Goal: Transaction & Acquisition: Purchase product/service

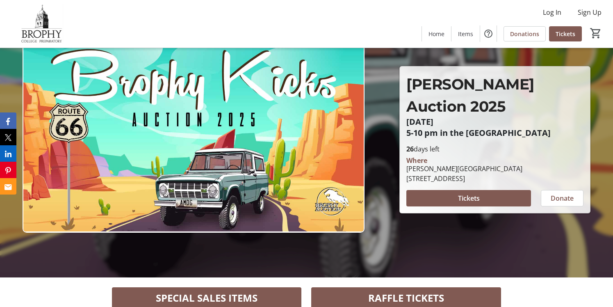
scroll to position [31, 0]
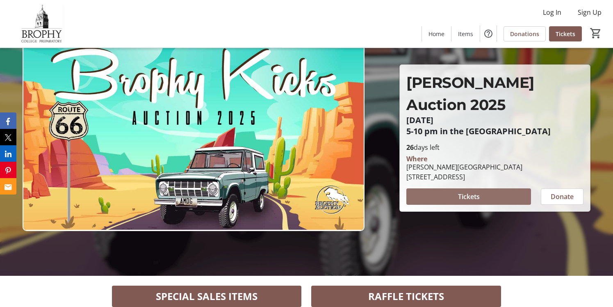
click at [461, 191] on span "Tickets" at bounding box center [469, 196] width 22 height 10
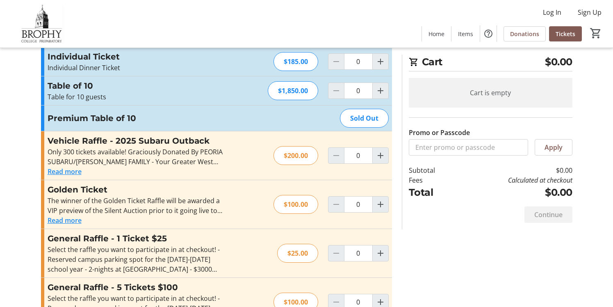
scroll to position [1, 0]
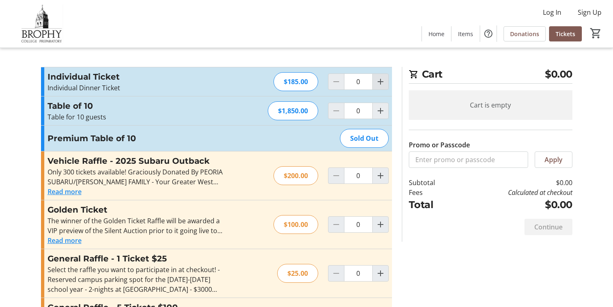
click at [384, 82] on mat-icon "Increment by one" at bounding box center [380, 82] width 10 height 10
type input "4"
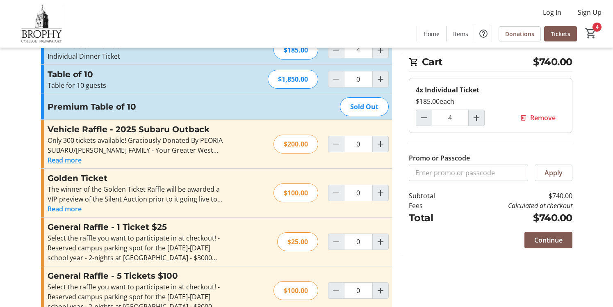
scroll to position [36, 0]
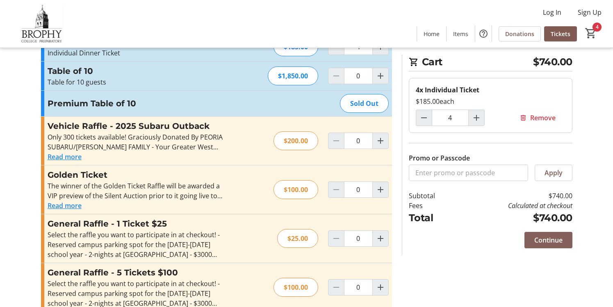
click at [542, 240] on span "Continue" at bounding box center [548, 240] width 28 height 10
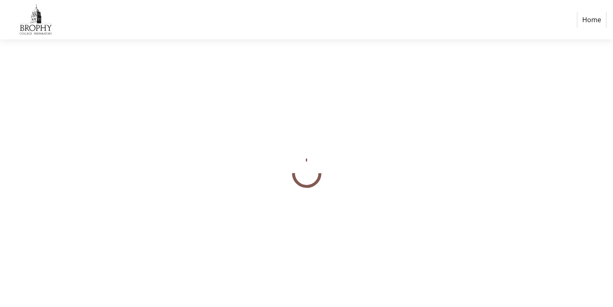
select select "US"
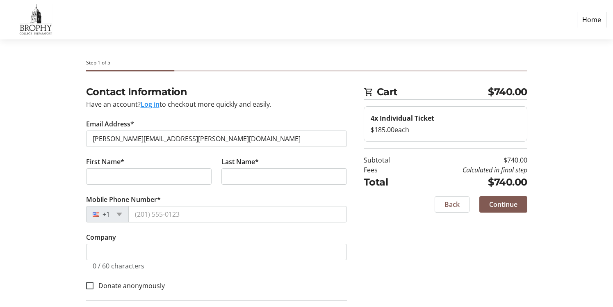
click at [196, 133] on input "[PERSON_NAME][EMAIL_ADDRESS][PERSON_NAME][DOMAIN_NAME]" at bounding box center [216, 138] width 261 height 16
click at [193, 138] on input "[PERSON_NAME][EMAIL_ADDRESS][PERSON_NAME][DOMAIN_NAME]" at bounding box center [216, 138] width 261 height 16
type input "[PERSON_NAME][EMAIL_ADDRESS][PERSON_NAME][DOMAIN_NAME]"
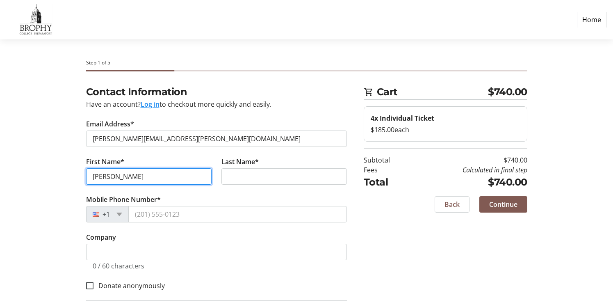
type input "[PERSON_NAME]"
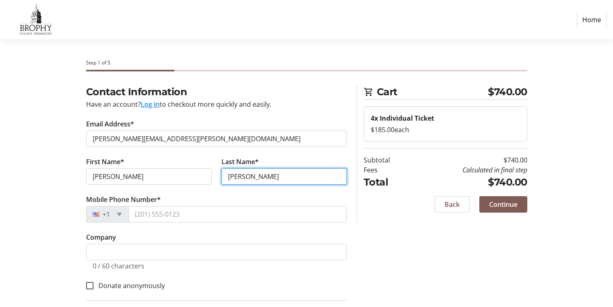
type input "[PERSON_NAME]"
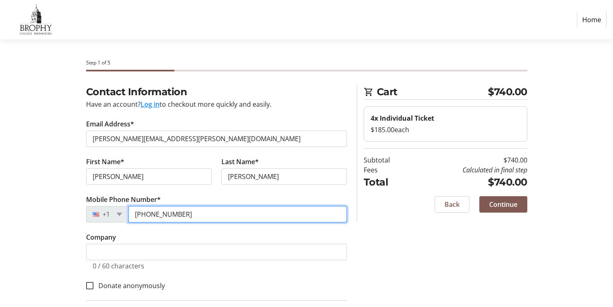
type input "[PHONE_NUMBER]"
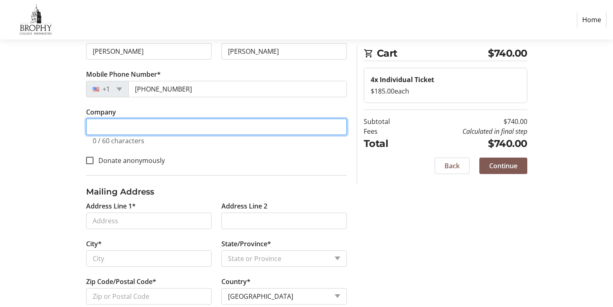
scroll to position [125, 0]
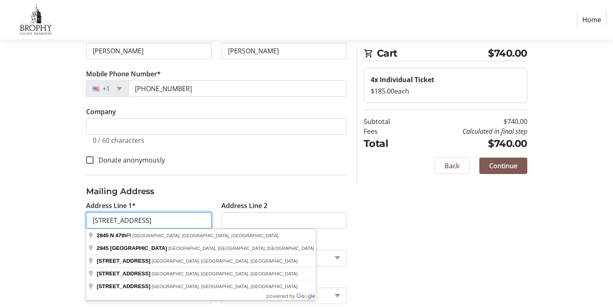
type input "[STREET_ADDRESS]"
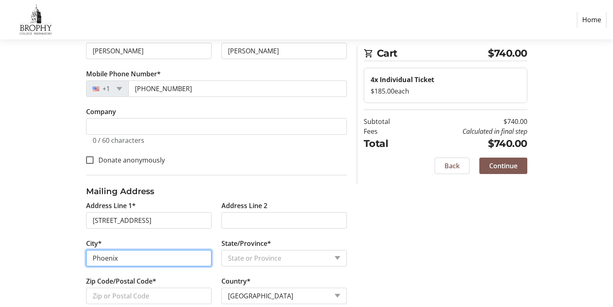
type input "Phoenix"
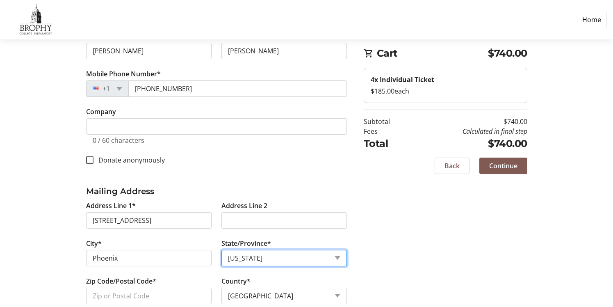
select select "AZ"
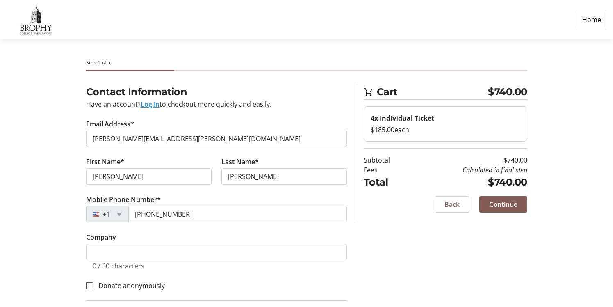
scroll to position [0, 0]
type input "85018"
click at [513, 204] on span "Continue" at bounding box center [503, 204] width 28 height 10
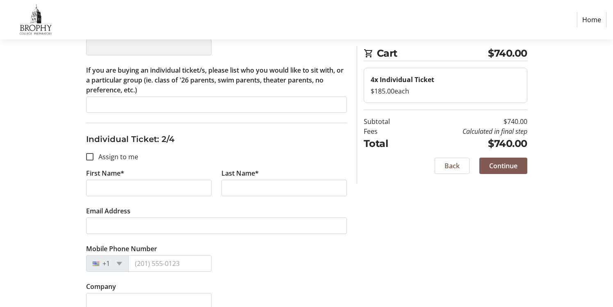
scroll to position [291, 0]
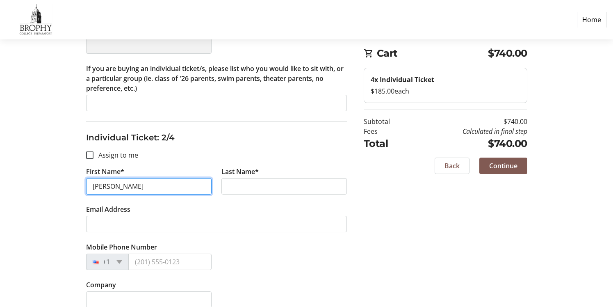
type input "[PERSON_NAME]"
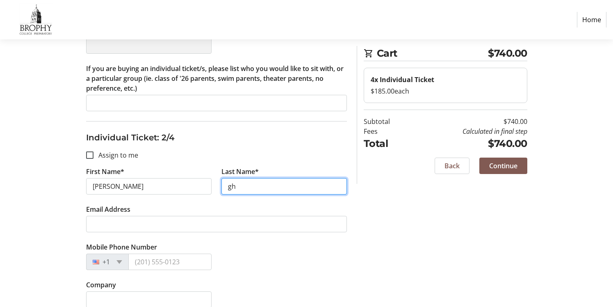
type input "g"
type input "[PERSON_NAME]"
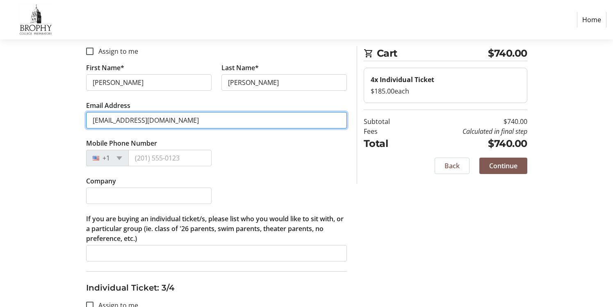
scroll to position [395, 0]
type input "[EMAIL_ADDRESS][DOMAIN_NAME]"
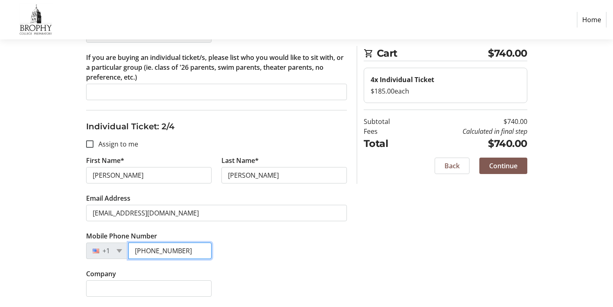
scroll to position [307, 0]
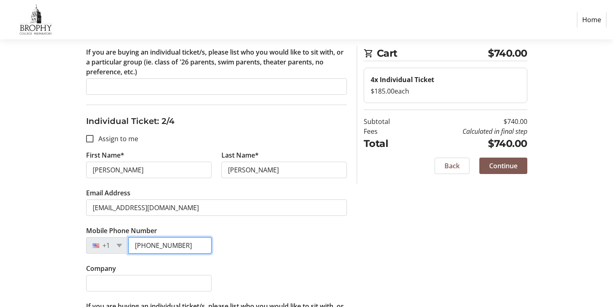
type input "[PHONE_NUMBER]"
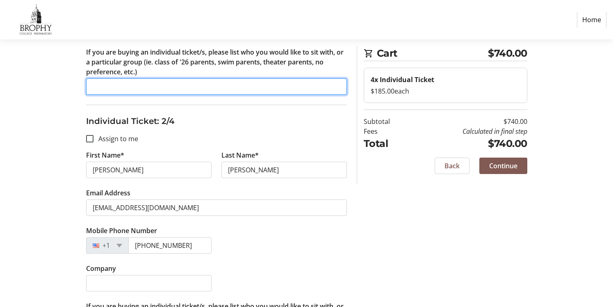
click at [243, 87] on input "If you are buying an individual ticket/s, please list who you would like to sit…" at bounding box center [216, 86] width 261 height 16
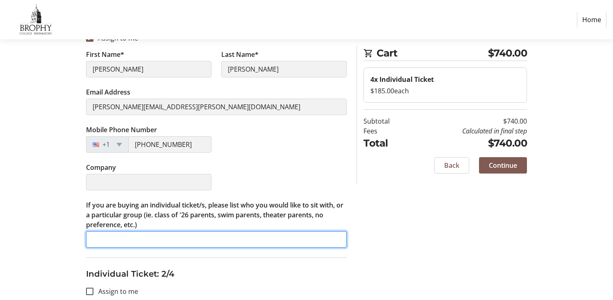
scroll to position [192, 0]
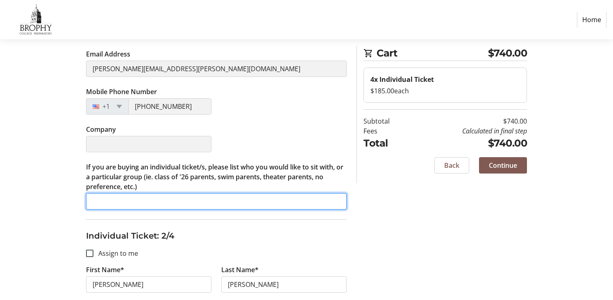
click at [177, 201] on input "If you are buying an individual ticket/s, please list who you would like to sit…" at bounding box center [216, 201] width 261 height 16
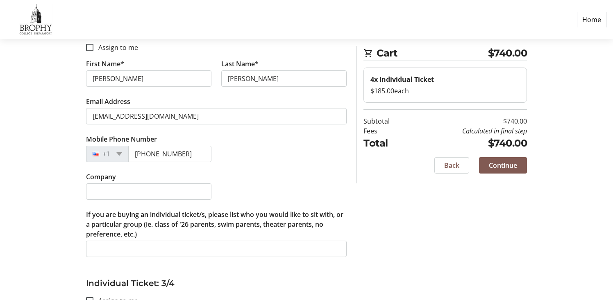
scroll to position [467, 0]
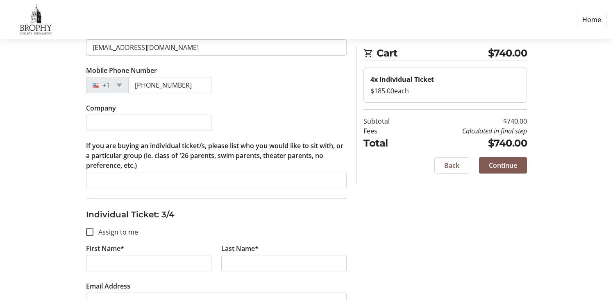
type input "[PERSON_NAME] and [PERSON_NAME]"
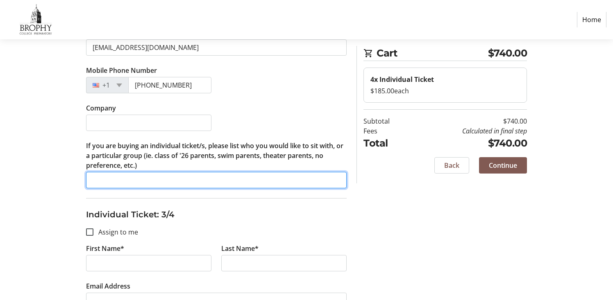
click at [143, 181] on input "If you are buying an individual ticket/s, please list who you would like to sit…" at bounding box center [216, 180] width 261 height 16
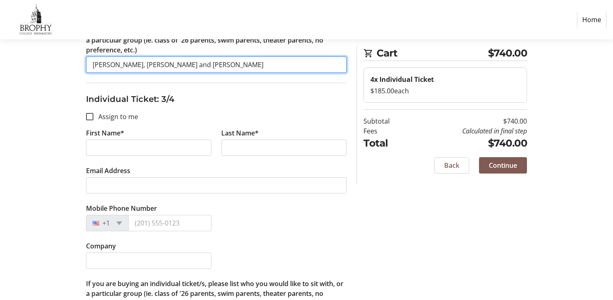
scroll to position [593, 0]
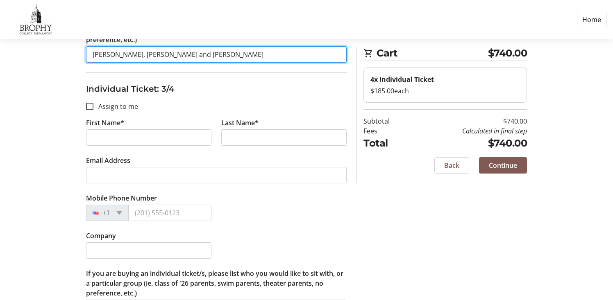
type input "[PERSON_NAME], [PERSON_NAME] and [PERSON_NAME]"
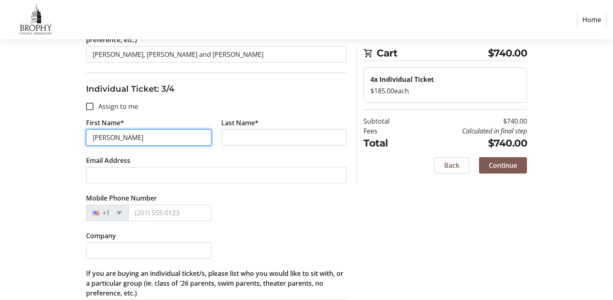
type input "[PERSON_NAME]"
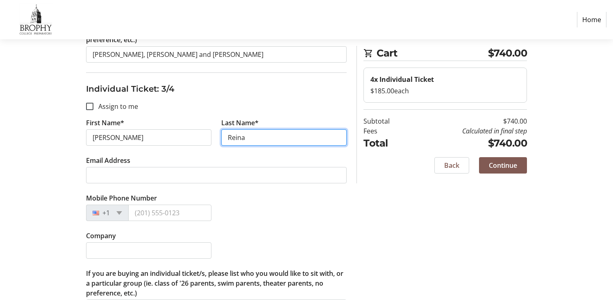
type input "Reina"
click at [307, 211] on div "Mobile Phone Number +1" at bounding box center [216, 212] width 270 height 38
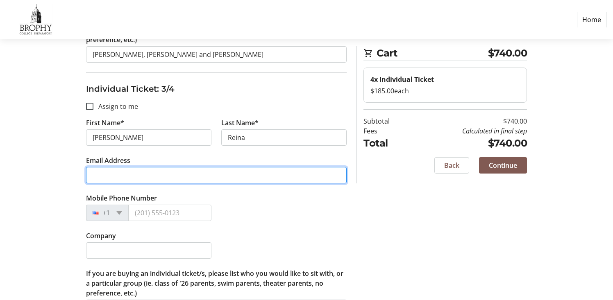
click at [168, 177] on input "Email Address" at bounding box center [216, 175] width 261 height 16
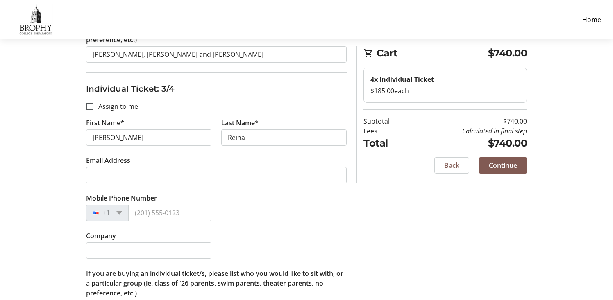
click at [303, 224] on div "Mobile Phone Number +1" at bounding box center [216, 212] width 270 height 38
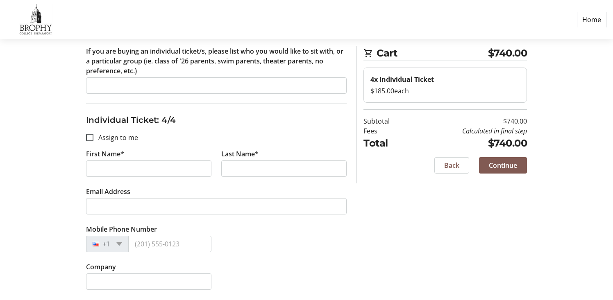
scroll to position [816, 0]
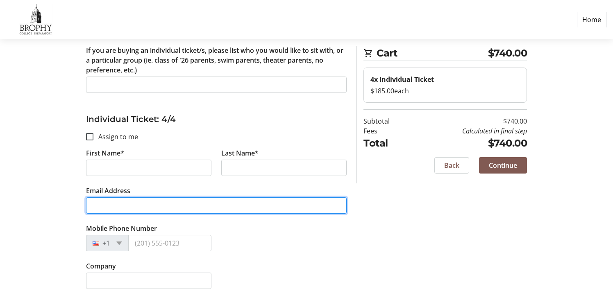
paste input "[EMAIL_ADDRESS][DOMAIN_NAME]"
type input "[EMAIL_ADDRESS][DOMAIN_NAME]"
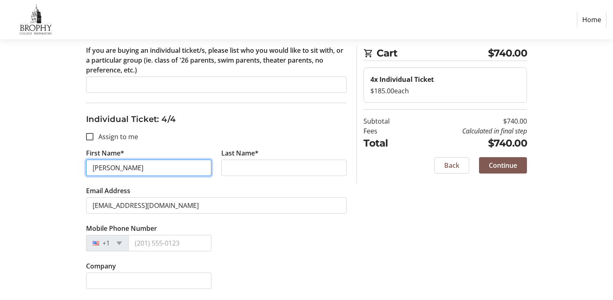
type input "[PERSON_NAME]"
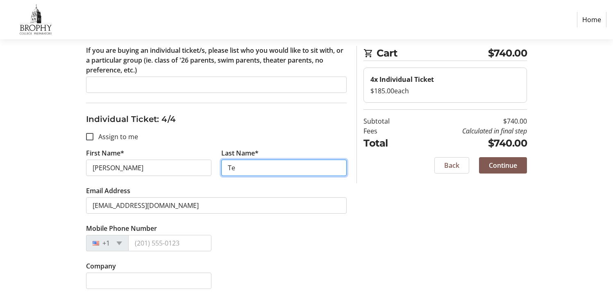
type input "T"
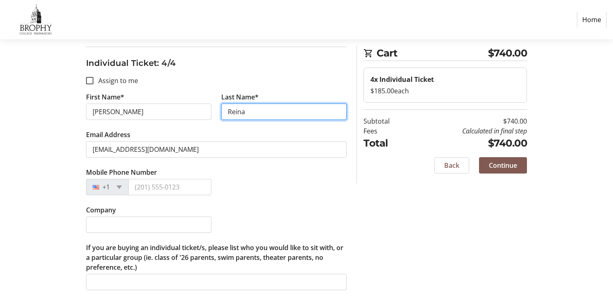
scroll to position [872, 0]
type input "Reina"
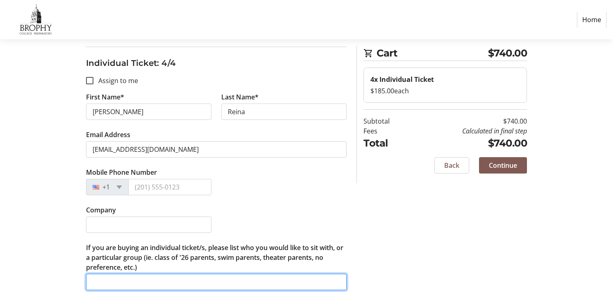
click at [100, 280] on input "If you are buying an individual ticket/s, please list who you would like to sit…" at bounding box center [216, 282] width 261 height 16
click at [92, 283] on input "[PERSON_NAME] and [PERSON_NAME]" at bounding box center [216, 282] width 261 height 16
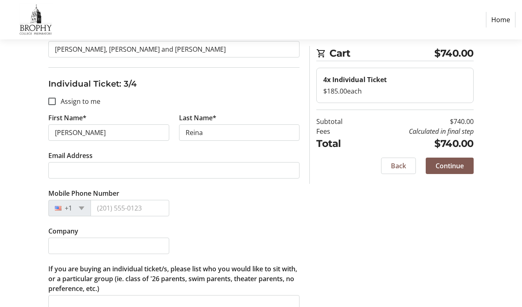
scroll to position [609, 0]
type input "[PERSON_NAME], [PERSON_NAME] and [PERSON_NAME]"
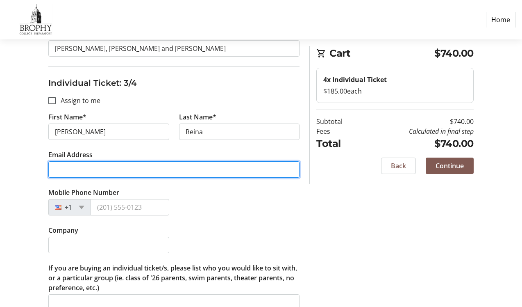
click at [126, 177] on input "Email Address" at bounding box center [173, 169] width 251 height 16
paste input "[EMAIL_ADDRESS][DOMAIN_NAME]"
type input "[EMAIL_ADDRESS][DOMAIN_NAME]"
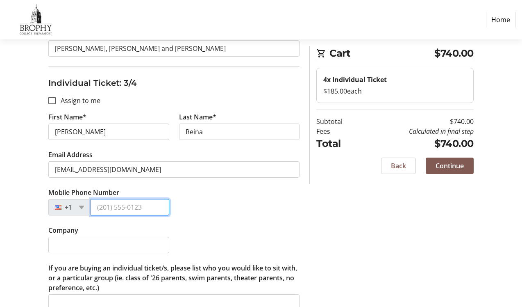
paste input "[PHONE_NUMBER]"
type input "[PHONE_NUMBER]"
click at [220, 238] on div "Company" at bounding box center [173, 244] width 261 height 38
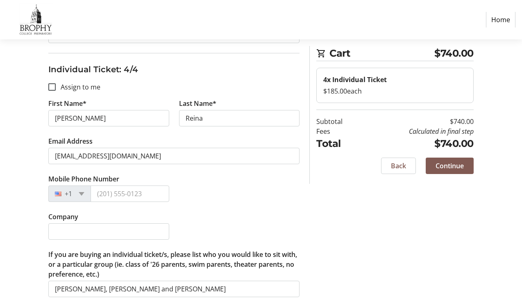
scroll to position [876, 0]
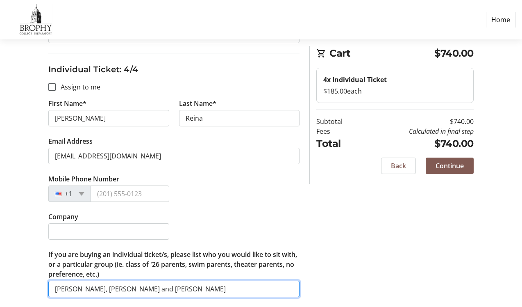
click at [154, 288] on input "[PERSON_NAME], [PERSON_NAME] and [PERSON_NAME]" at bounding box center [173, 288] width 251 height 16
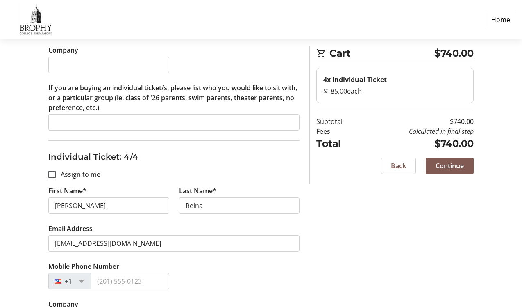
scroll to position [789, 0]
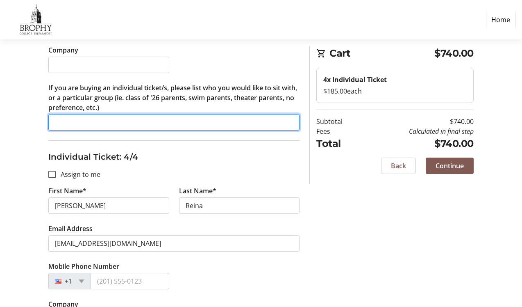
click at [120, 128] on input "If you are buying an individual ticket/s, please list who you would like to sit…" at bounding box center [173, 122] width 251 height 16
paste input "[PERSON_NAME], [PERSON_NAME] and [PERSON_NAME]"
click at [68, 123] on input "[PERSON_NAME], [PERSON_NAME] and [PERSON_NAME]" at bounding box center [173, 122] width 251 height 16
type input "[PERSON_NAME], [PERSON_NAME] and [PERSON_NAME]"
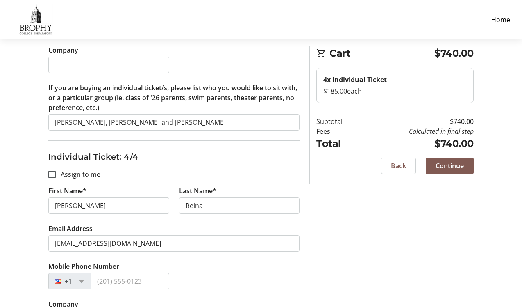
click at [197, 157] on h3 "Individual Ticket: 4/4" at bounding box center [173, 156] width 251 height 12
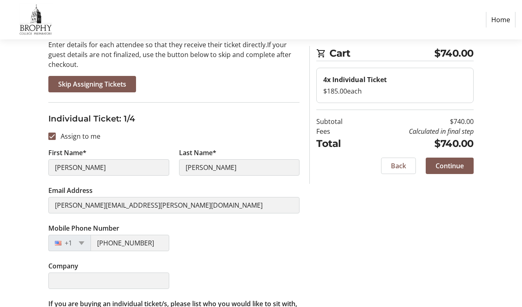
scroll to position [157, 0]
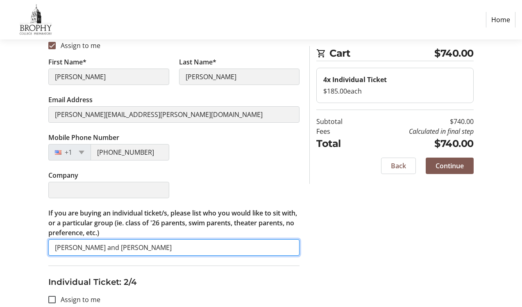
click at [52, 249] on input "[PERSON_NAME] and [PERSON_NAME]" at bounding box center [173, 247] width 251 height 16
type input "[PERSON_NAME], [PERSON_NAME] and [PERSON_NAME]"
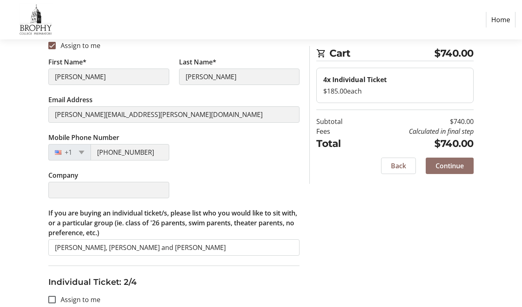
click at [459, 169] on span "Continue" at bounding box center [450, 166] width 28 height 10
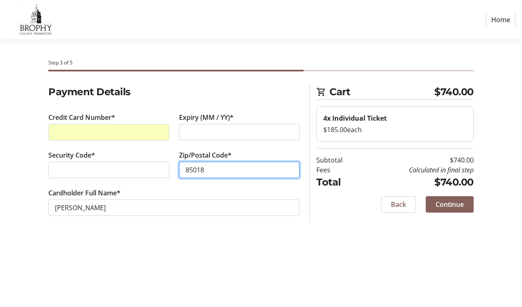
type input "85018"
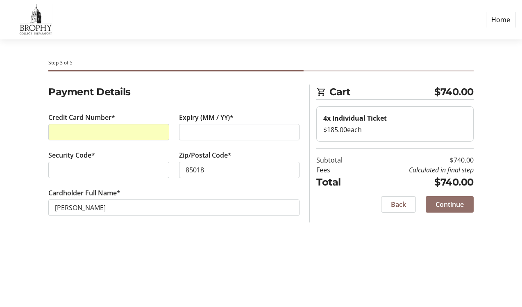
click at [452, 207] on span "Continue" at bounding box center [450, 204] width 28 height 10
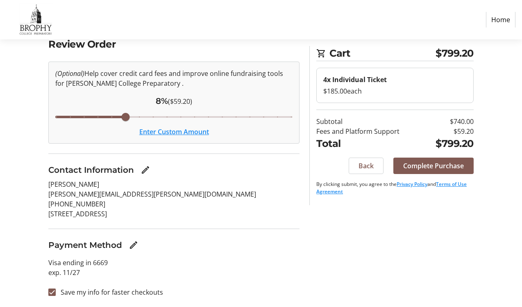
scroll to position [48, 0]
click at [437, 166] on span "Complete Purchase" at bounding box center [433, 166] width 61 height 10
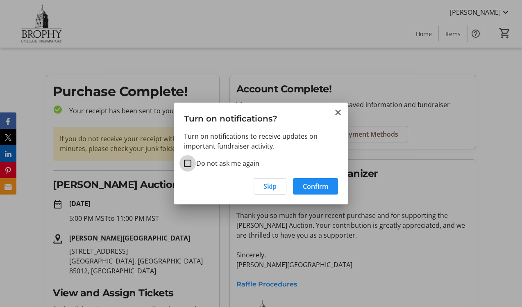
click at [188, 163] on input "Do not ask me again" at bounding box center [187, 162] width 7 height 7
checkbox input "true"
click at [313, 185] on span "Confirm" at bounding box center [315, 186] width 25 height 10
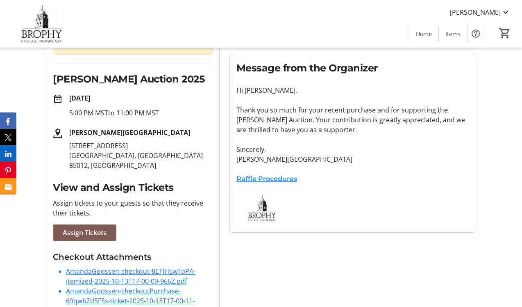
scroll to position [118, 0]
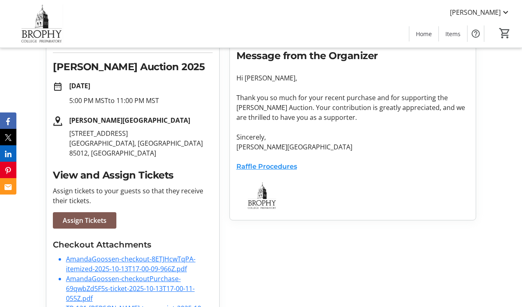
click at [264, 166] on link "Raffle Procedures" at bounding box center [266, 166] width 61 height 8
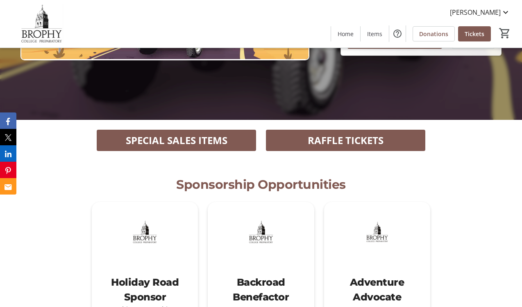
scroll to position [187, 0]
click at [382, 136] on span "RAFFLE TICKETS" at bounding box center [346, 140] width 76 height 15
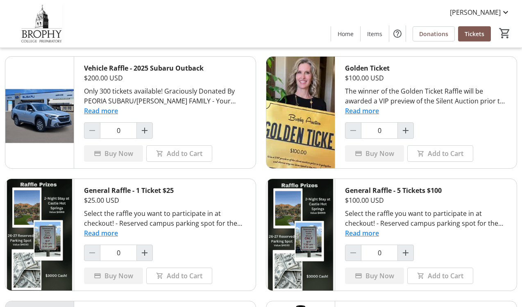
scroll to position [40, 0]
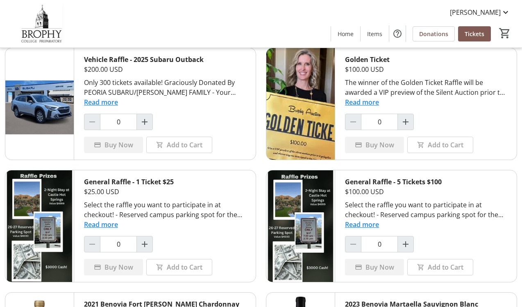
click at [380, 151] on div "Buy Now" at bounding box center [374, 144] width 59 height 16
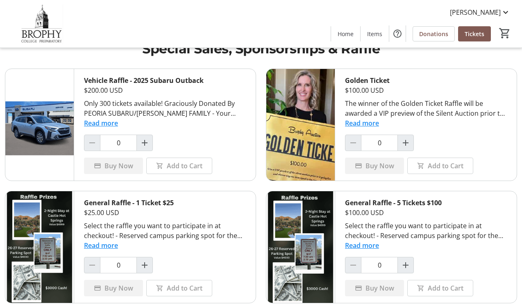
scroll to position [10, 0]
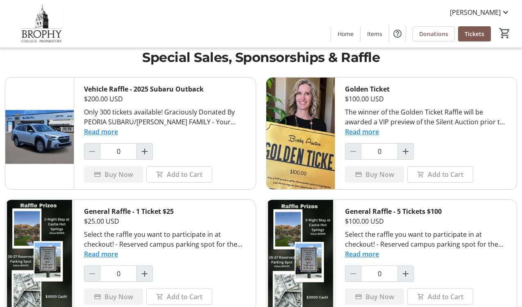
click at [240, 161] on div "Vehicle Raffle - 2025 Subaru Outback $200.00 USD Only 300 tickets available! Gr…" at bounding box center [165, 132] width 182 height 111
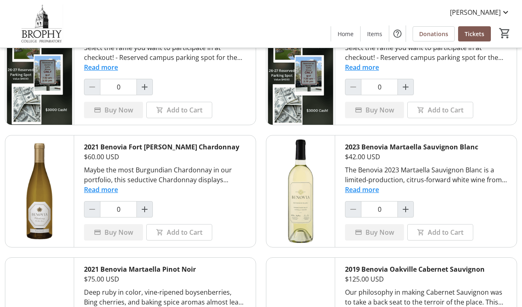
scroll to position [196, 0]
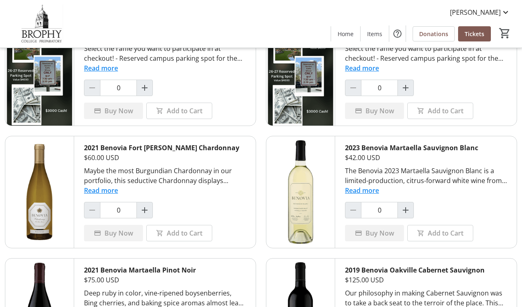
click at [392, 232] on div "Buy Now" at bounding box center [374, 233] width 59 height 16
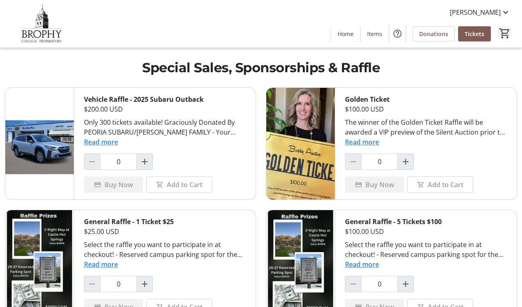
scroll to position [0, 0]
click at [423, 181] on div "Add to Cart" at bounding box center [440, 184] width 66 height 16
click at [405, 159] on mat-icon "Increment by one" at bounding box center [406, 162] width 10 height 10
type input "1"
click at [367, 141] on button "Read more" at bounding box center [362, 142] width 34 height 10
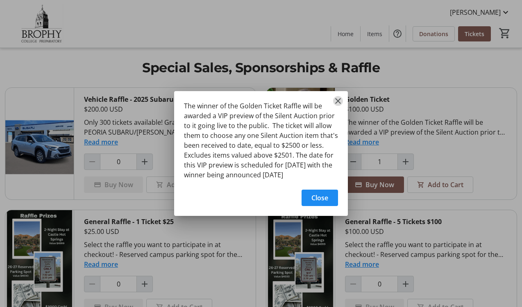
click at [339, 96] on mat-icon "Close" at bounding box center [338, 101] width 10 height 10
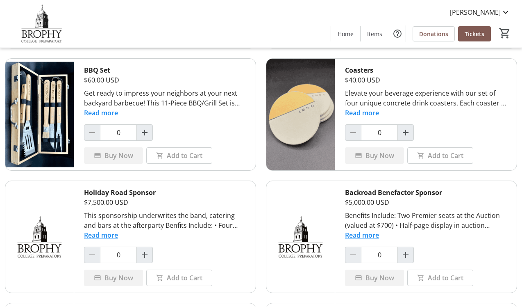
scroll to position [518, 0]
